Goal: Obtain resource: Obtain resource

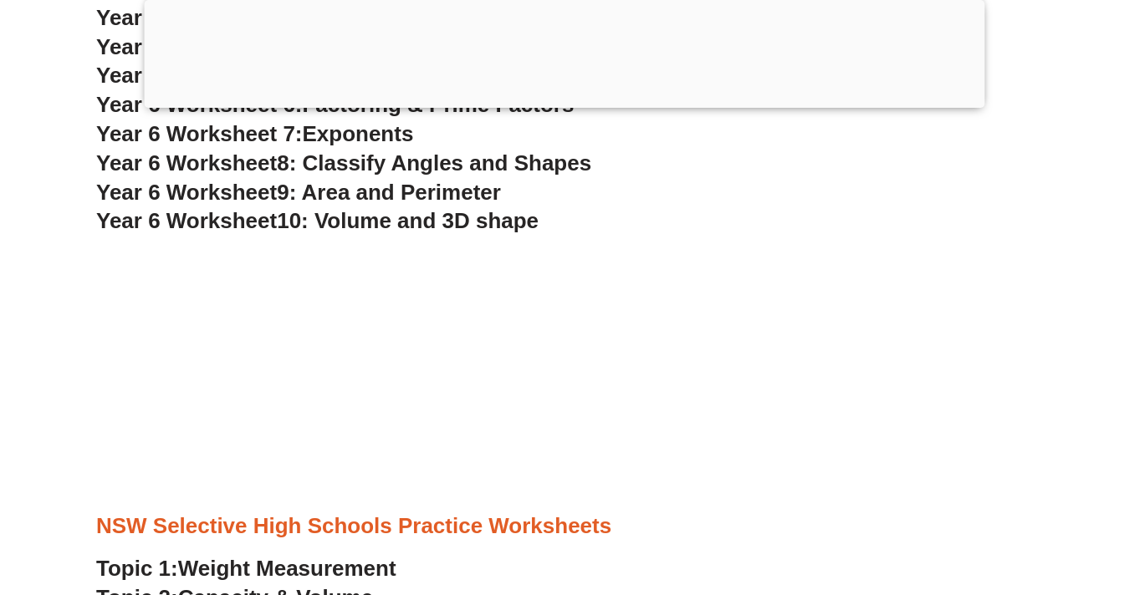
scroll to position [4175, 0]
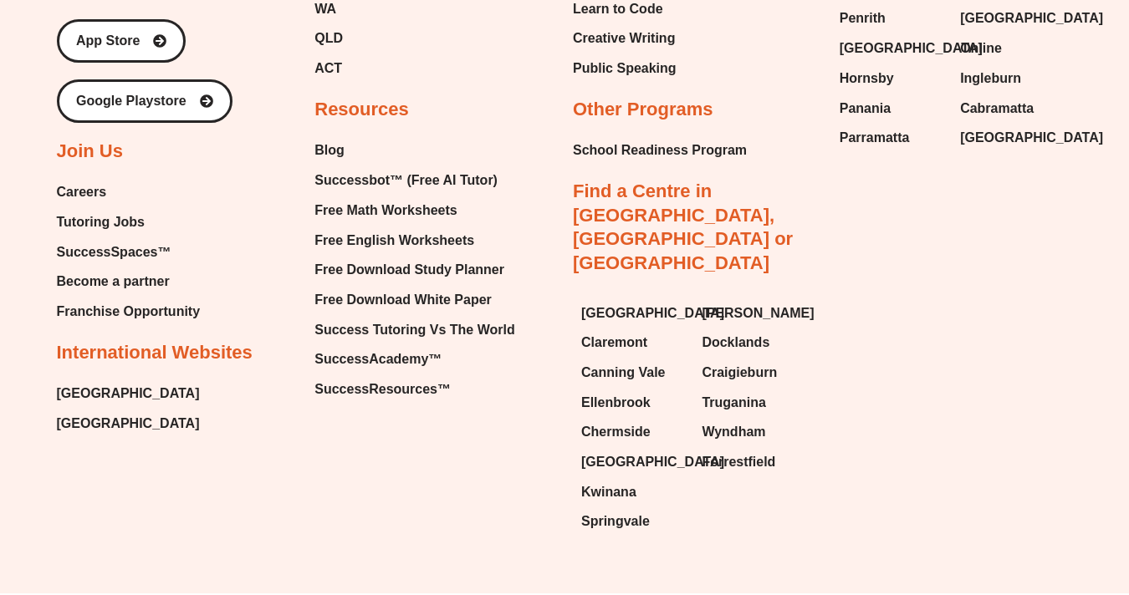
scroll to position [7077, 0]
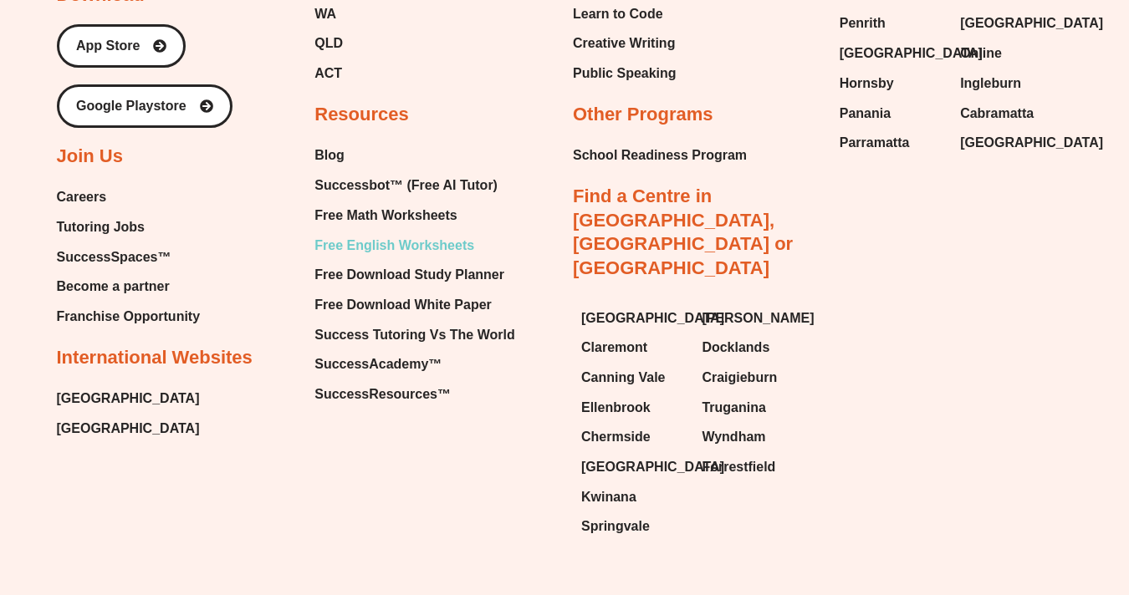
click at [362, 244] on span "Free English Worksheets" at bounding box center [394, 245] width 160 height 25
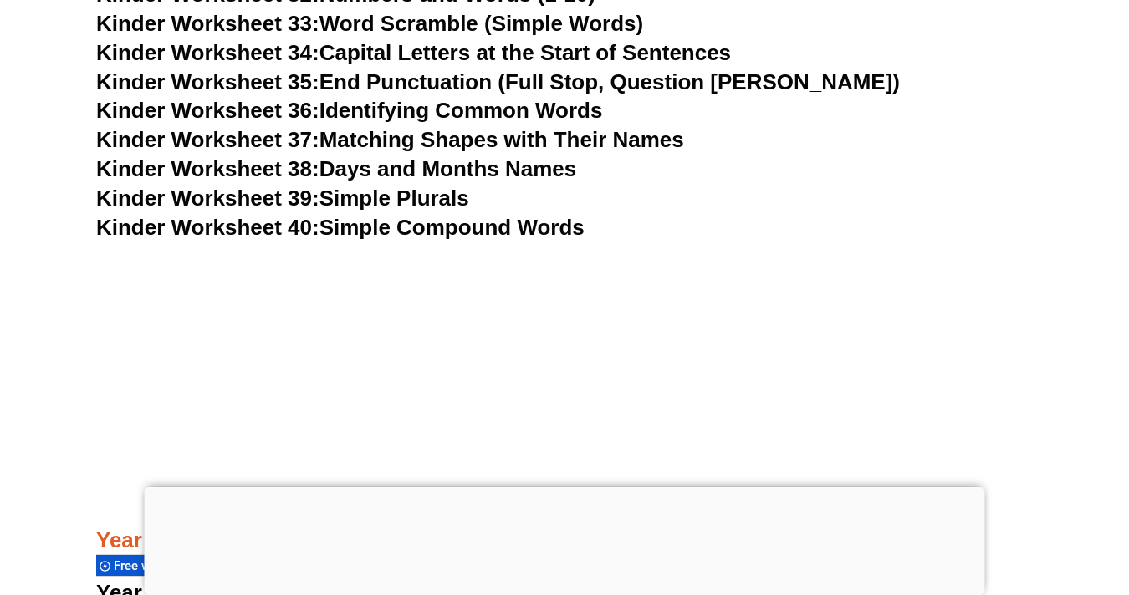
scroll to position [1756, 0]
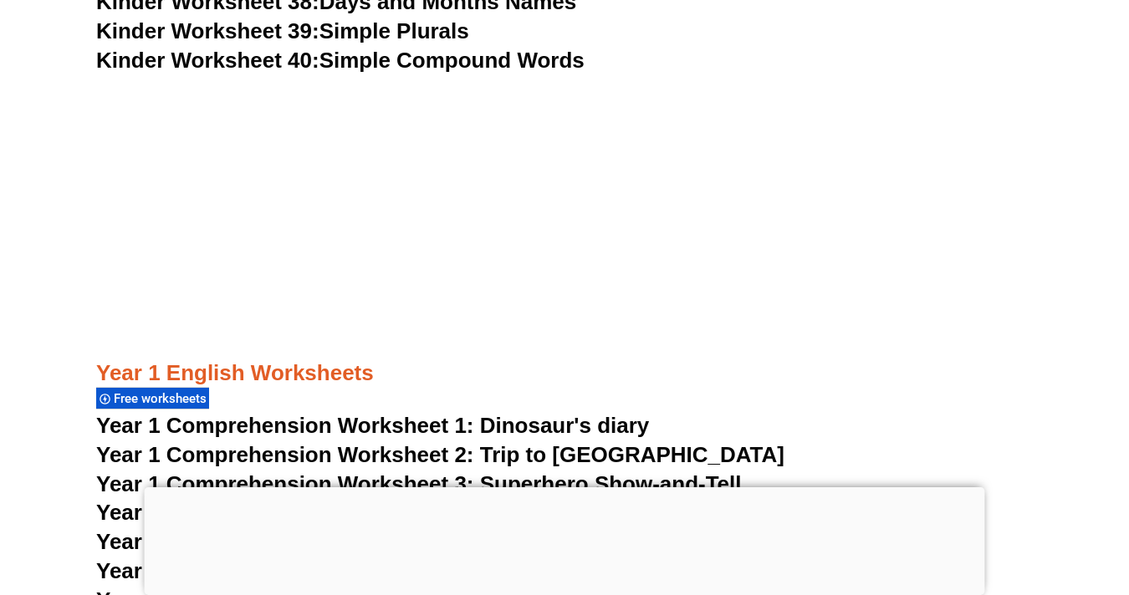
click at [564, 488] on div at bounding box center [565, 488] width 840 height 0
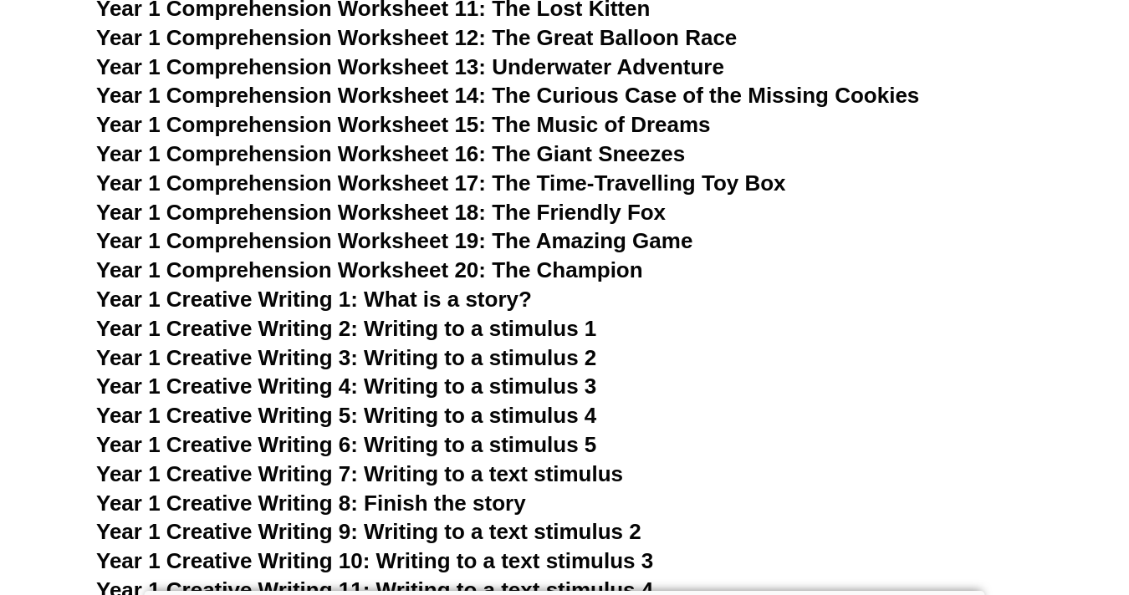
scroll to position [2479, 0]
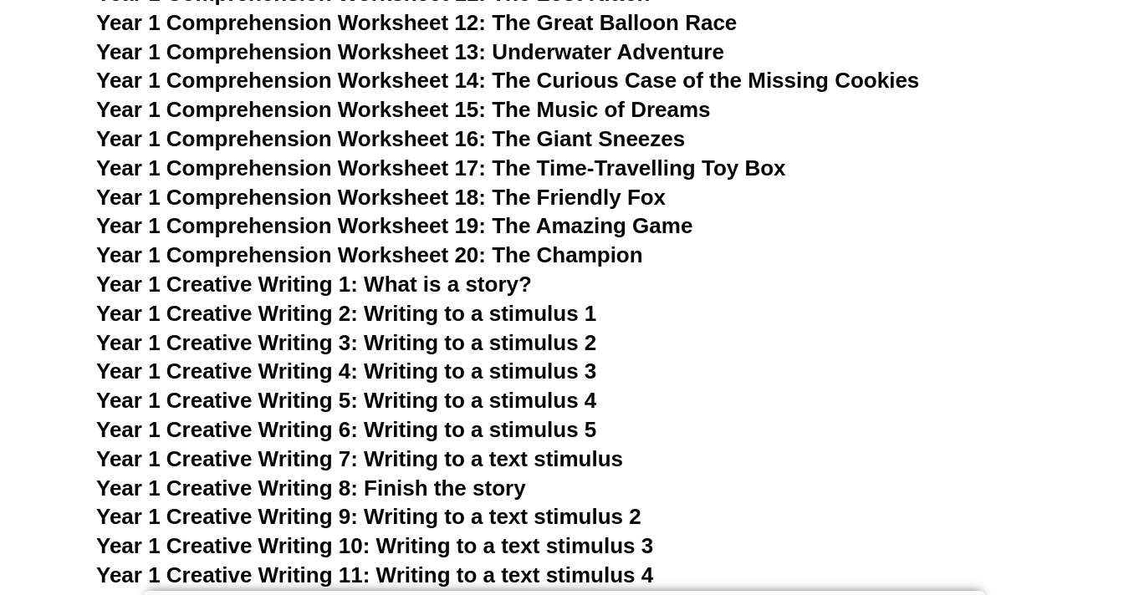
click at [467, 321] on span "Year 1 Creative Writing 2: Writing to a stimulus 1" at bounding box center [346, 313] width 500 height 25
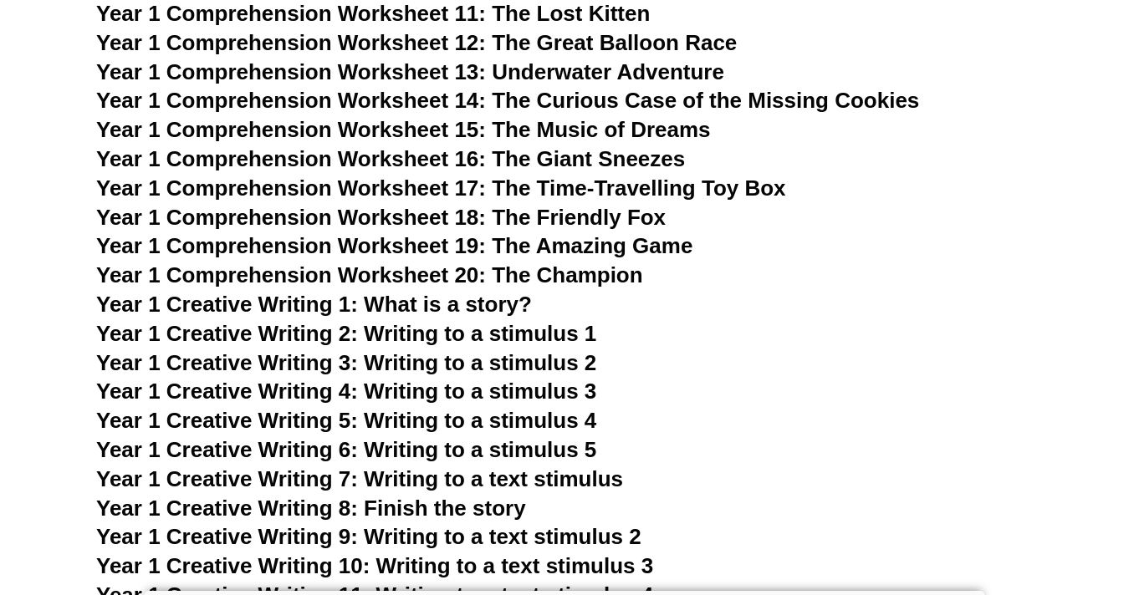
click at [499, 370] on span "Year 1 Creative Writing 3: Writing to a stimulus 2" at bounding box center [346, 362] width 500 height 25
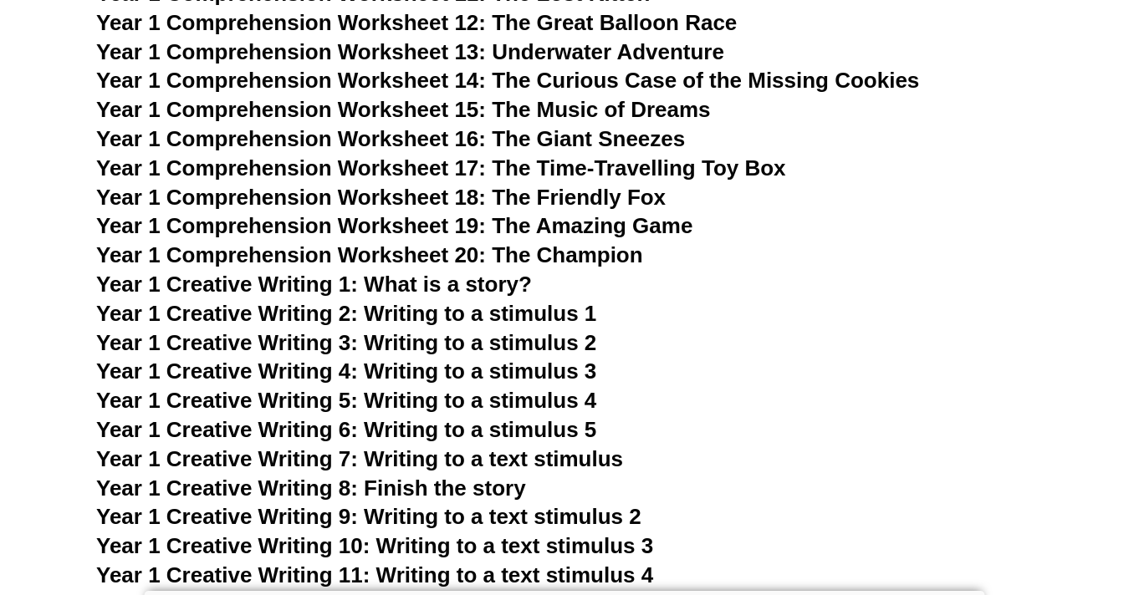
click at [555, 375] on span "Year 1 Creative Writing 4: Writing to a stimulus 3" at bounding box center [346, 371] width 500 height 25
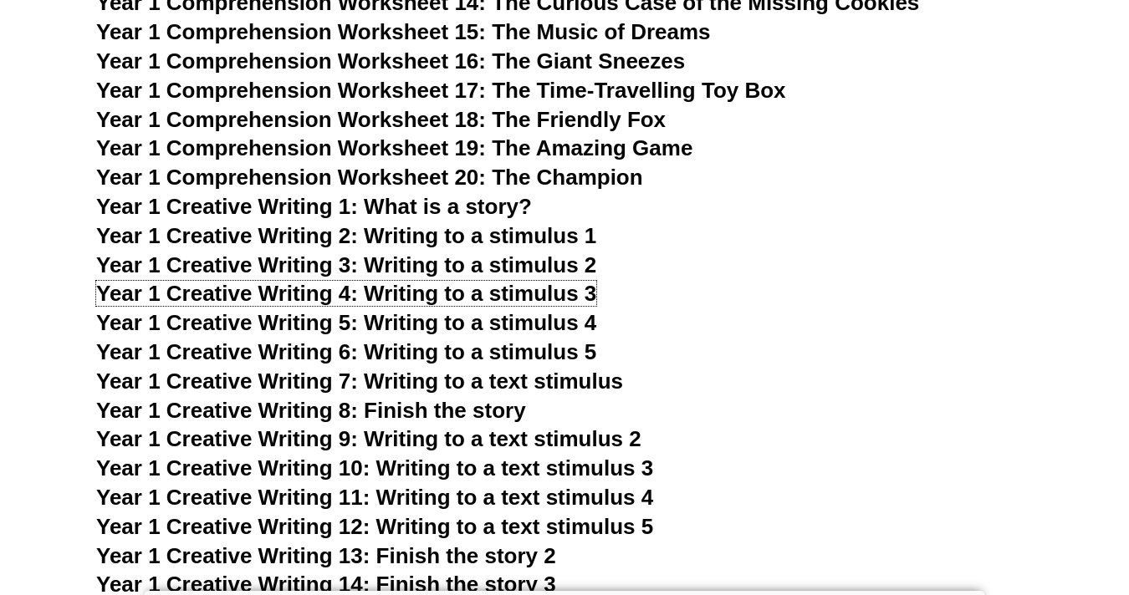
scroll to position [2563, 0]
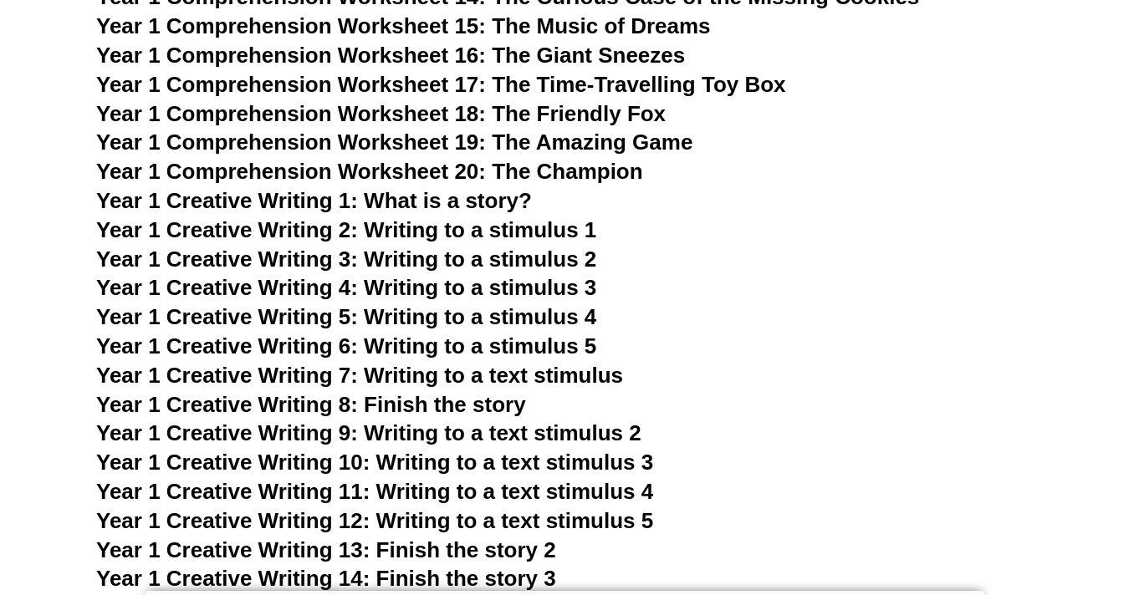
click at [559, 436] on span "Year 1 Creative Writing 9: Writing to a text stimulus 2" at bounding box center [368, 433] width 545 height 25
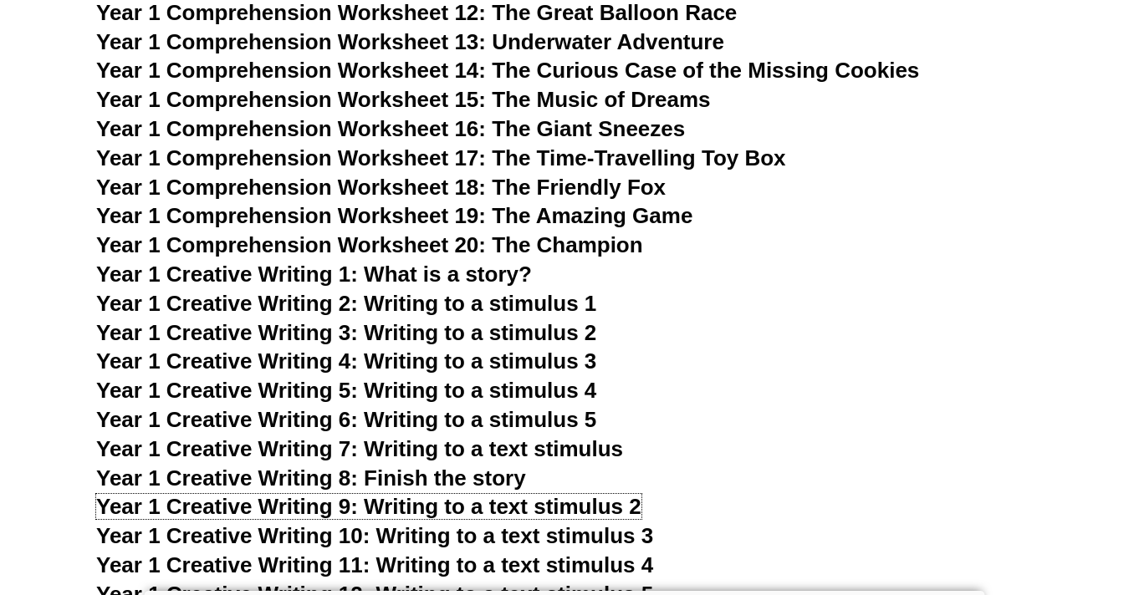
scroll to position [2483, 0]
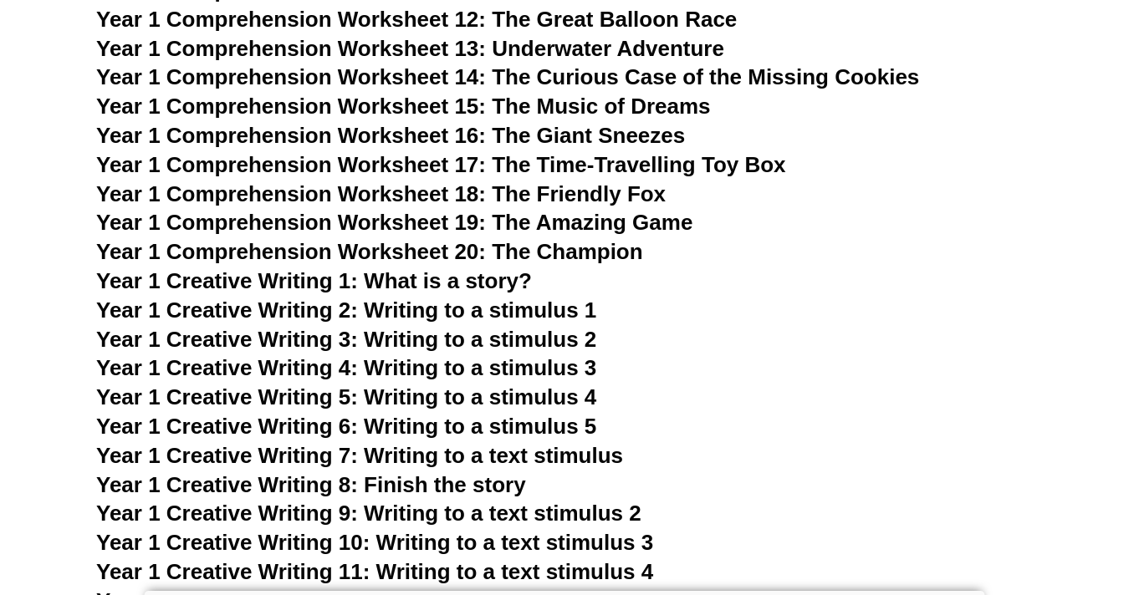
click at [506, 281] on span "Year 1 Creative Writing 1: What is a story?" at bounding box center [314, 280] width 436 height 25
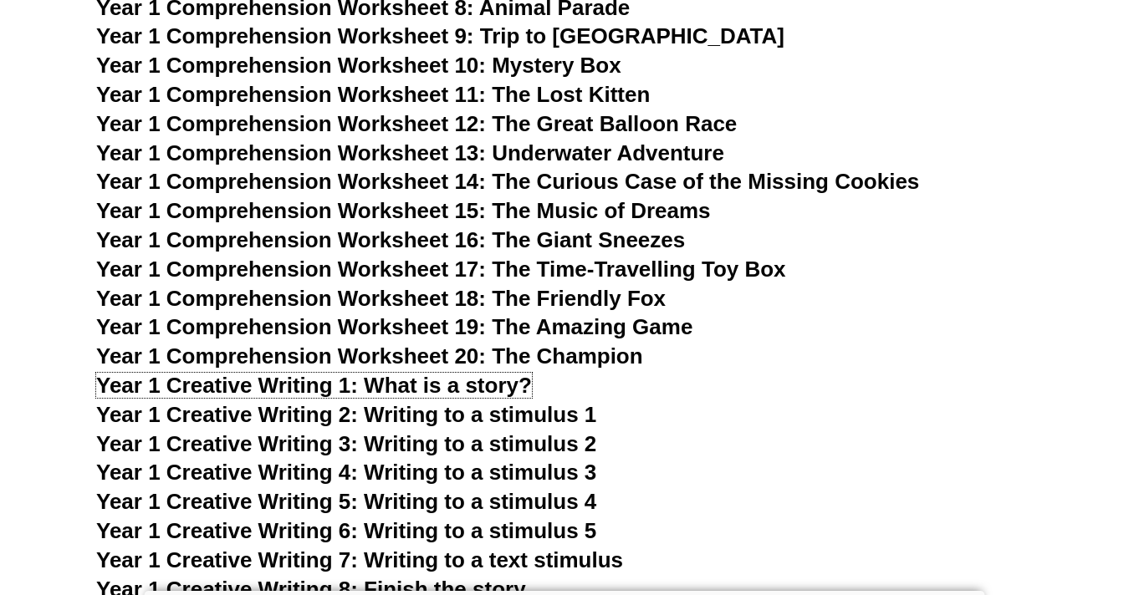
scroll to position [2374, 0]
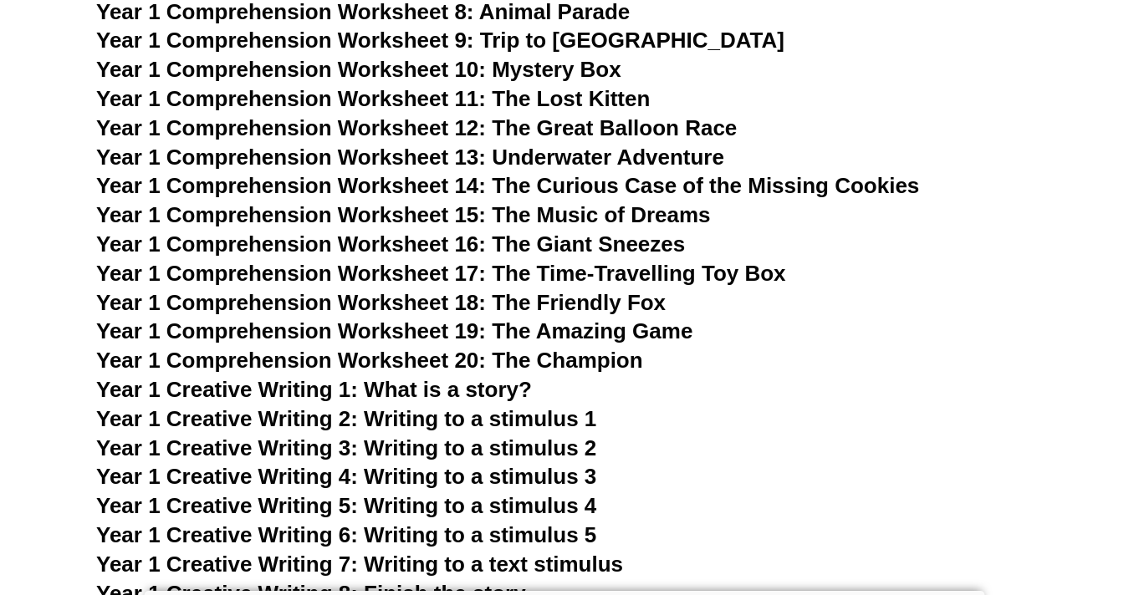
click at [562, 368] on span "Year 1 Comprehension Worksheet 20: The Champion" at bounding box center [369, 360] width 547 height 25
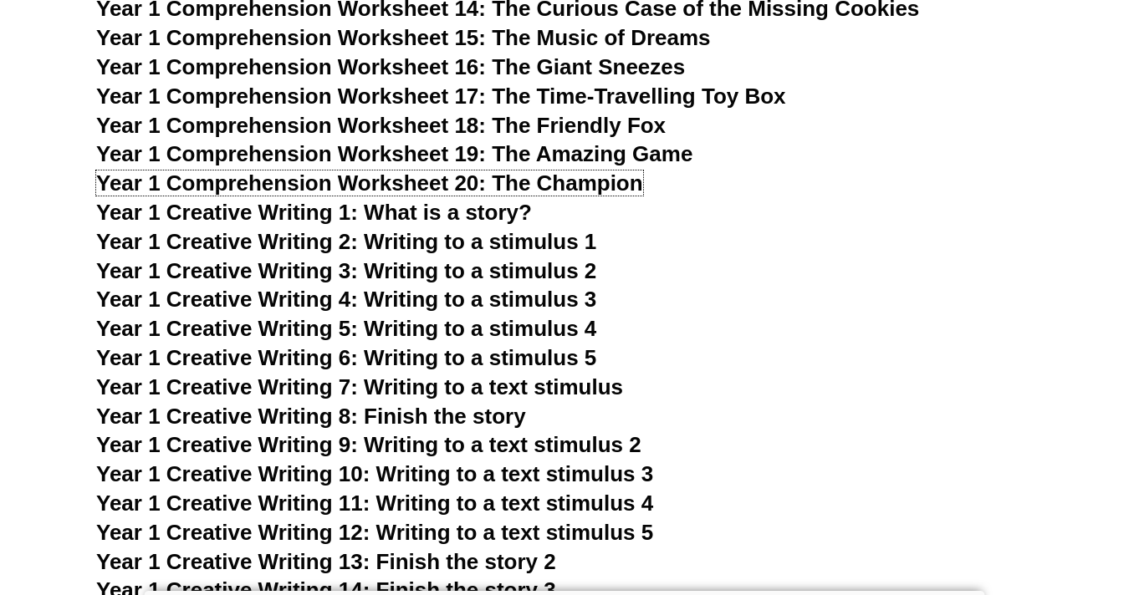
scroll to position [2522, 0]
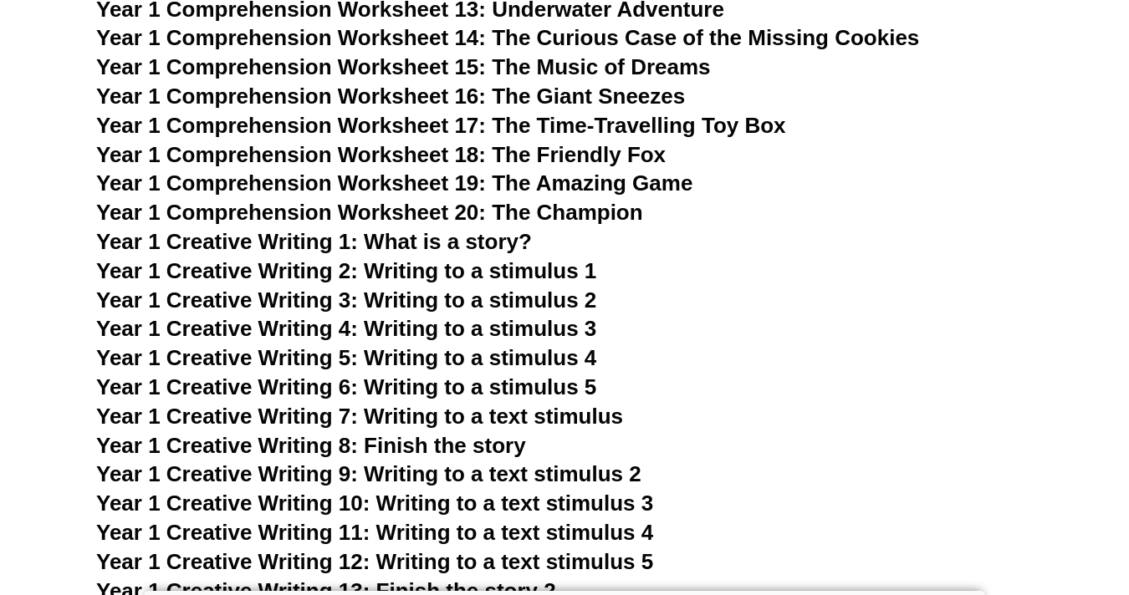
click at [549, 355] on span "Year 1 Creative Writing 5: Writing to a stimulus 4" at bounding box center [346, 357] width 500 height 25
